Goal: Task Accomplishment & Management: Use online tool/utility

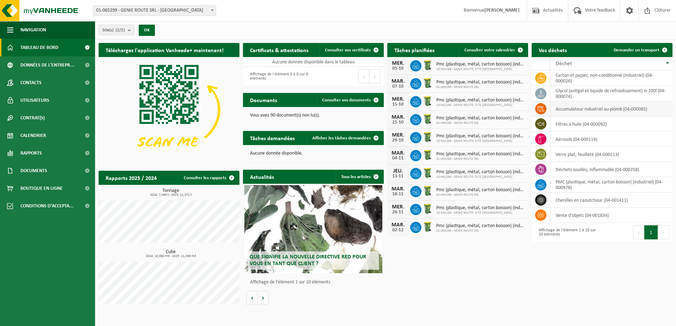
click at [580, 113] on td "accumulateur industriel au plomb (04-000085)" at bounding box center [611, 108] width 122 height 15
click at [562, 112] on td "accumulateur industriel au plomb (04-000085)" at bounding box center [611, 108] width 122 height 15
click at [637, 47] on link "Demander un transport" at bounding box center [640, 50] width 64 height 14
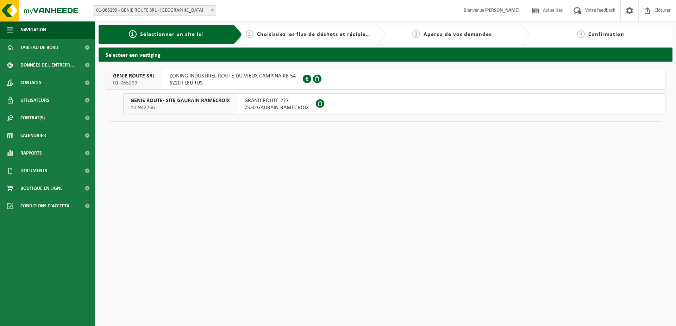
click at [218, 80] on span "6220 FLEURUS" at bounding box center [232, 83] width 126 height 7
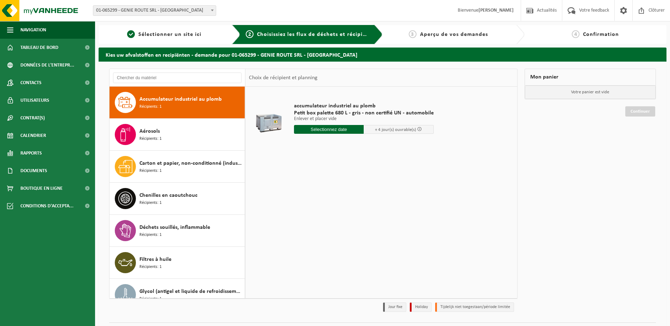
click at [328, 131] on input "text" at bounding box center [329, 129] width 70 height 9
click at [336, 204] on div "25" at bounding box center [337, 203] width 12 height 11
type input "à partir de 2025-09-25"
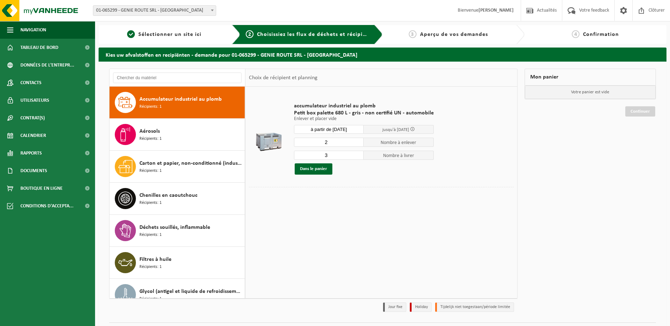
click at [357, 153] on input "3" at bounding box center [329, 155] width 70 height 9
click at [357, 153] on input "4" at bounding box center [329, 155] width 70 height 9
type input "3"
click at [356, 157] on input "3" at bounding box center [329, 155] width 70 height 9
click at [316, 169] on button "Dans le panier" at bounding box center [314, 168] width 38 height 11
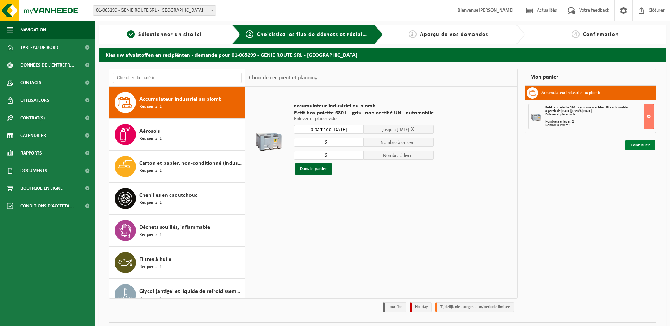
click at [636, 144] on link "Continuer" at bounding box center [640, 145] width 30 height 10
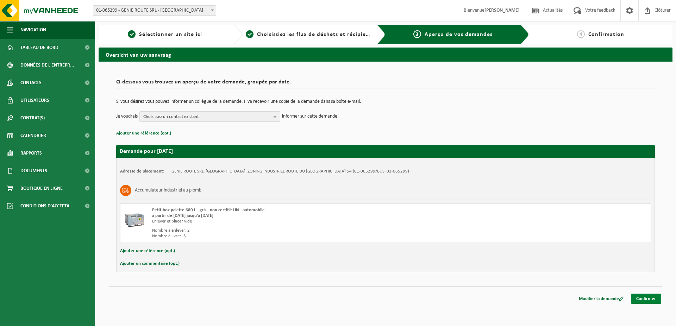
click at [650, 297] on link "Confirmer" at bounding box center [646, 299] width 30 height 10
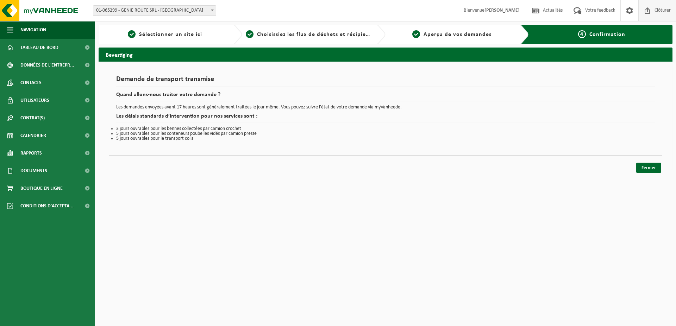
click at [662, 9] on span "Clôturer" at bounding box center [663, 10] width 20 height 21
